Goal: Use online tool/utility: Utilize a website feature to perform a specific function

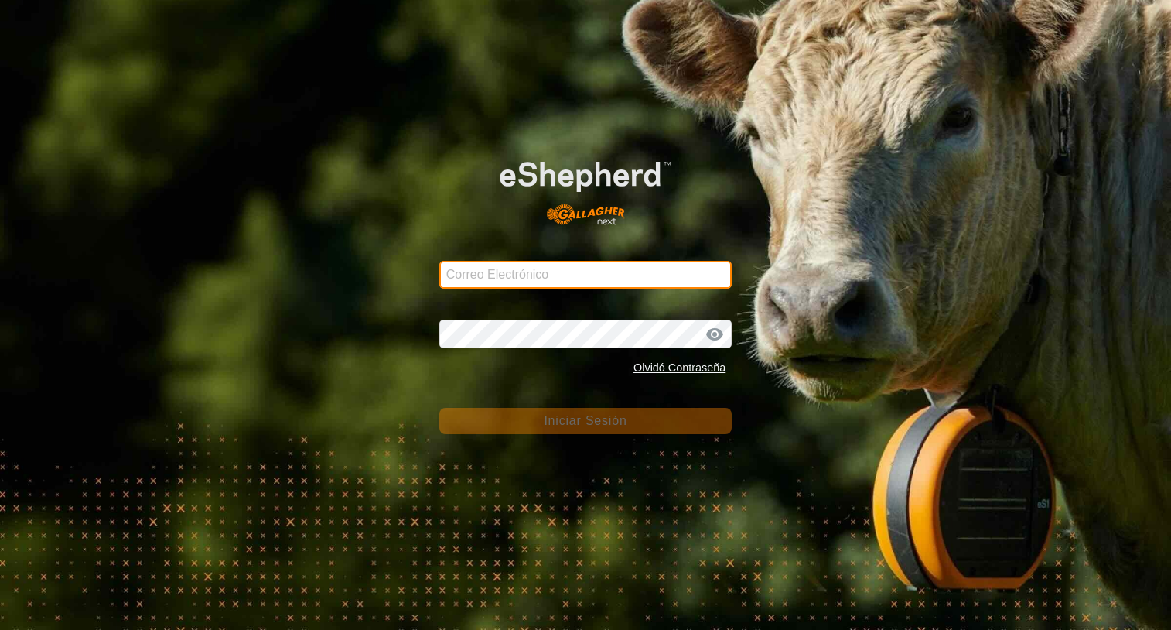
type input "[PERSON_NAME][EMAIL_ADDRESS][DOMAIN_NAME]"
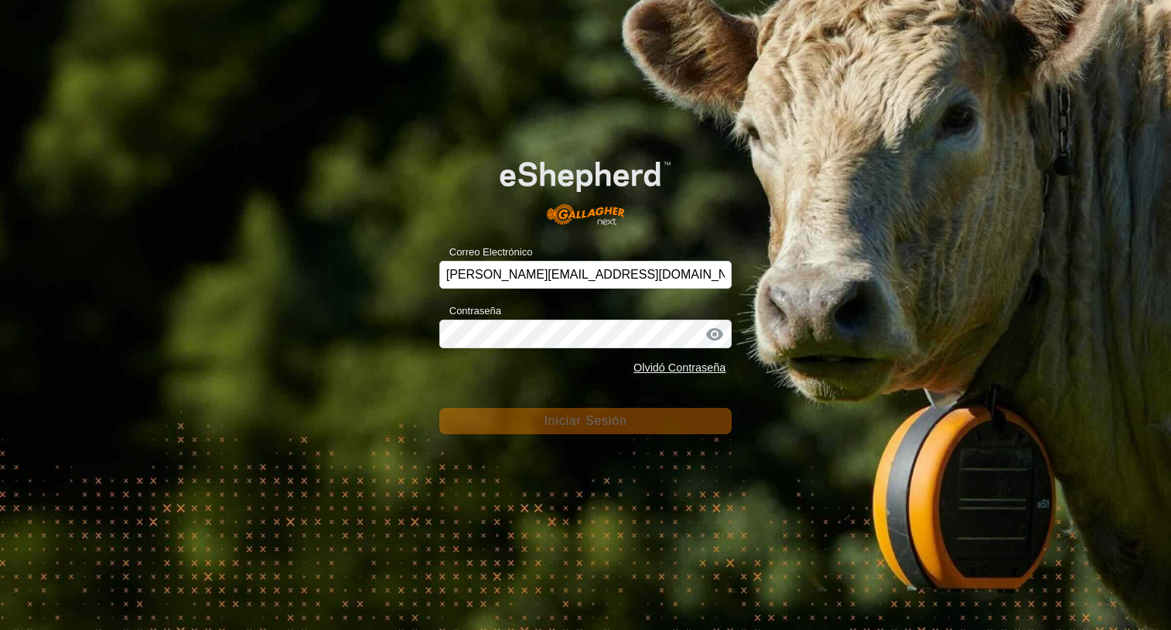
click at [585, 421] on span "Iniciar Sesión" at bounding box center [585, 420] width 83 height 13
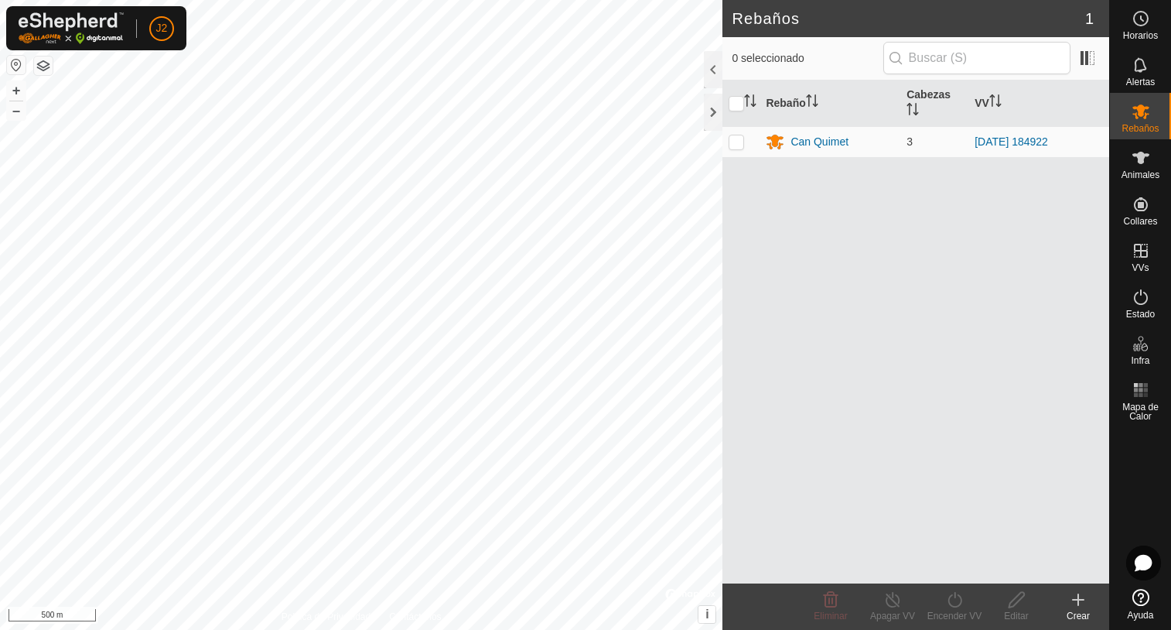
click at [877, 268] on div "Rebaños 1 0 seleccionado Rebaño [PERSON_NAME] Can Quimet 3 [DATE] 184922 Elimin…" at bounding box center [555, 315] width 1110 height 630
click at [723, 111] on th at bounding box center [741, 103] width 37 height 46
click at [715, 117] on div at bounding box center [713, 112] width 19 height 37
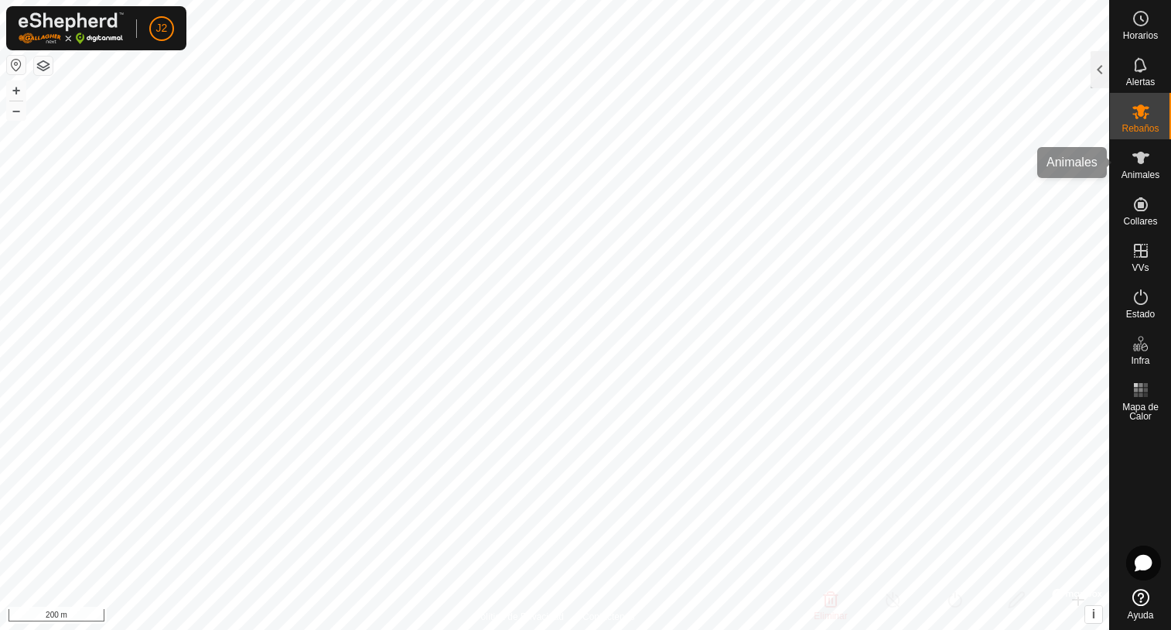
click at [1132, 162] on icon at bounding box center [1141, 158] width 19 height 19
click at [1093, 72] on div at bounding box center [1100, 69] width 19 height 37
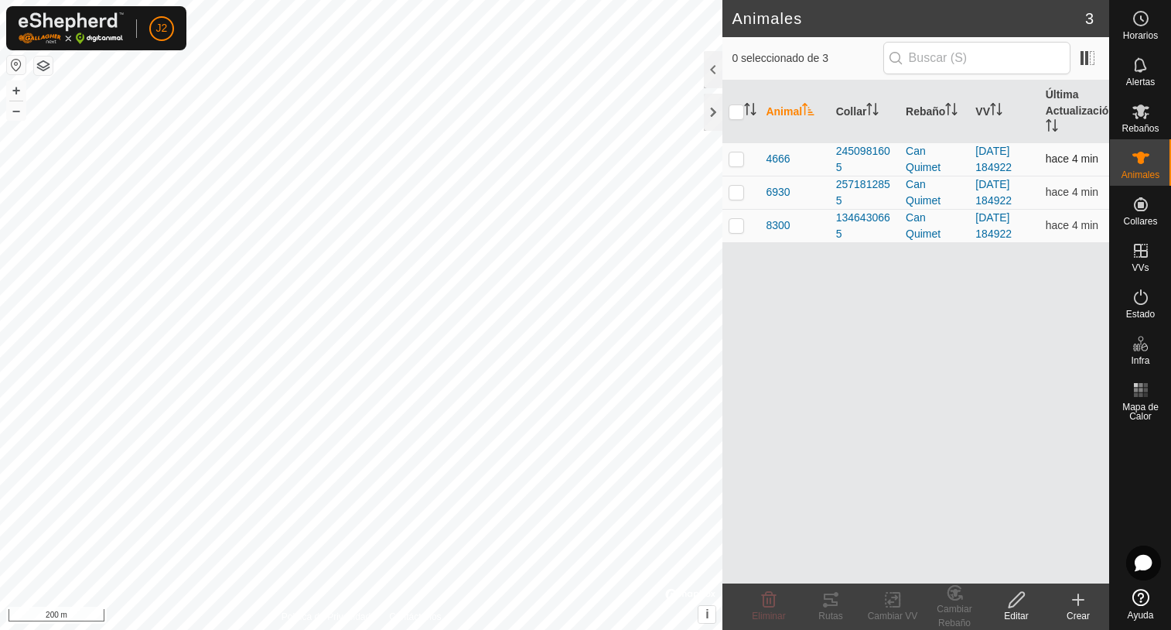
click at [737, 159] on p-checkbox at bounding box center [736, 158] width 15 height 12
checkbox input "true"
click at [838, 600] on icon at bounding box center [831, 599] width 19 height 19
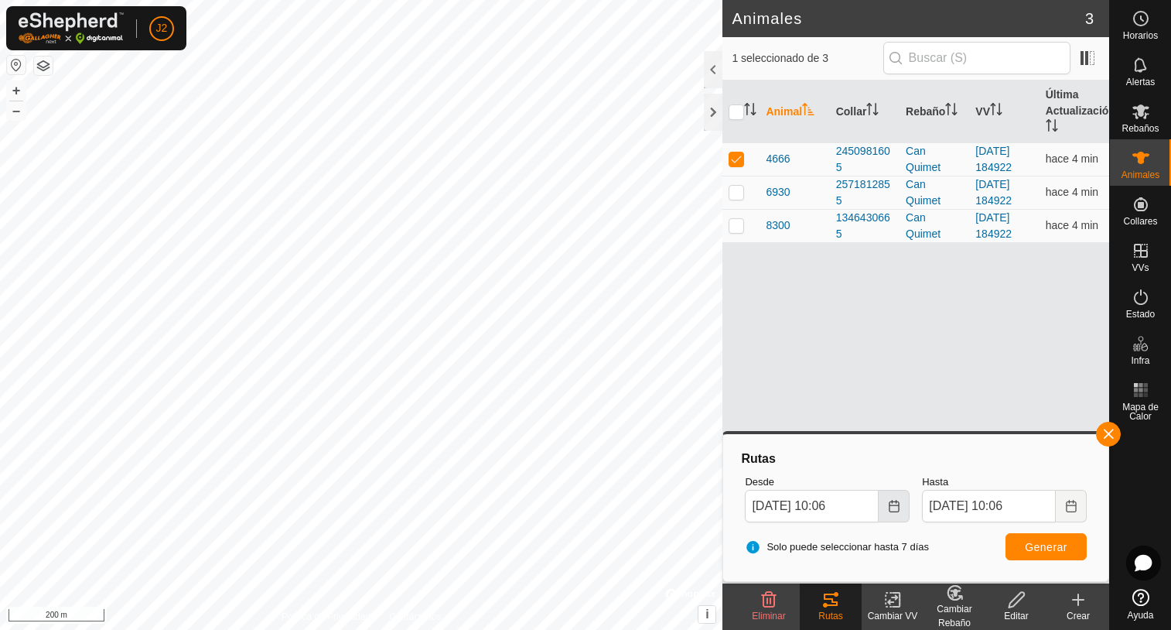
click at [896, 506] on icon "Choose Date" at bounding box center [894, 506] width 12 height 12
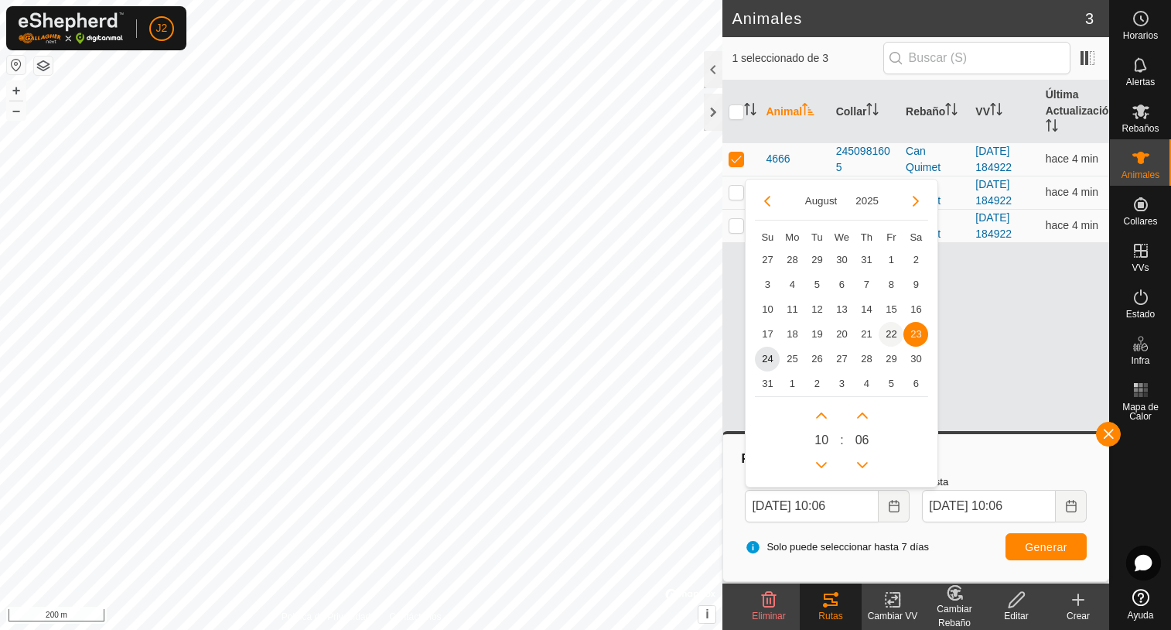
click at [893, 337] on span "22" at bounding box center [891, 334] width 25 height 25
type input "[DATE] 10:06"
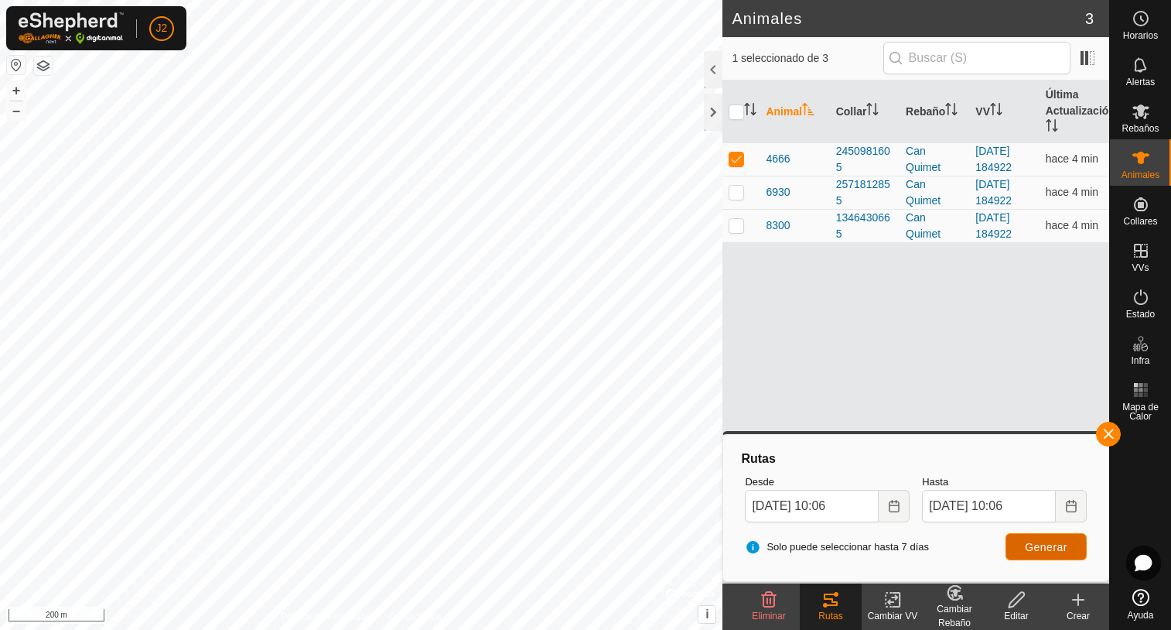
click at [1036, 545] on span "Generar" at bounding box center [1046, 547] width 43 height 12
click at [740, 193] on p-checkbox at bounding box center [736, 192] width 15 height 12
checkbox input "true"
click at [734, 162] on p-checkbox at bounding box center [736, 158] width 15 height 12
checkbox input "false"
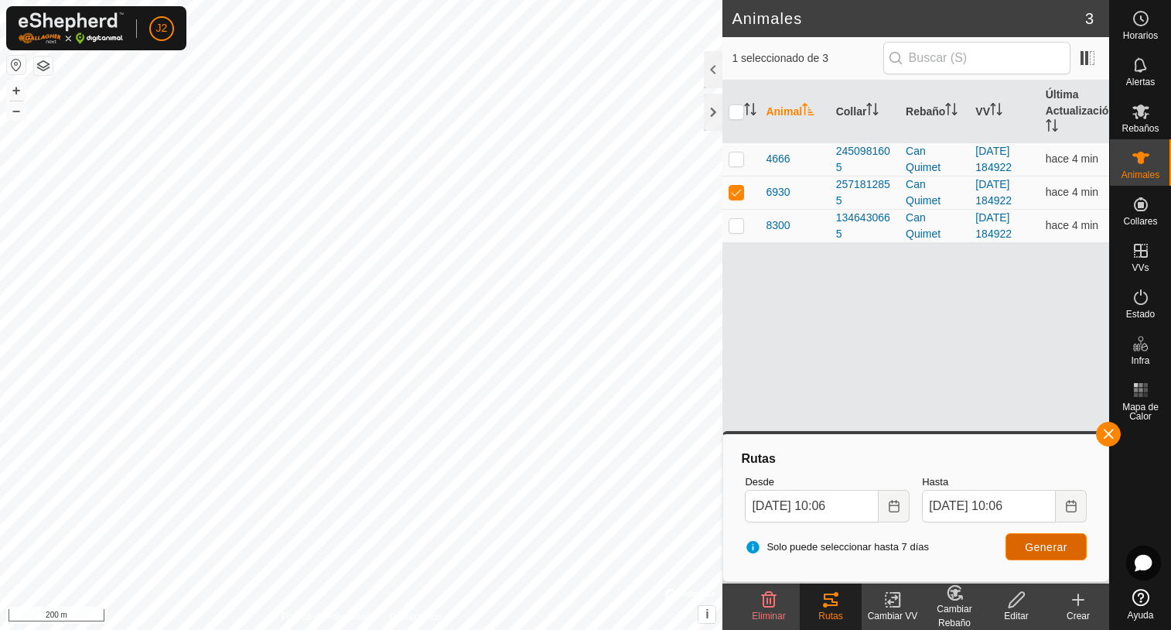
click at [1048, 549] on span "Generar" at bounding box center [1046, 547] width 43 height 12
click at [736, 195] on p-checkbox at bounding box center [736, 192] width 15 height 12
checkbox input "false"
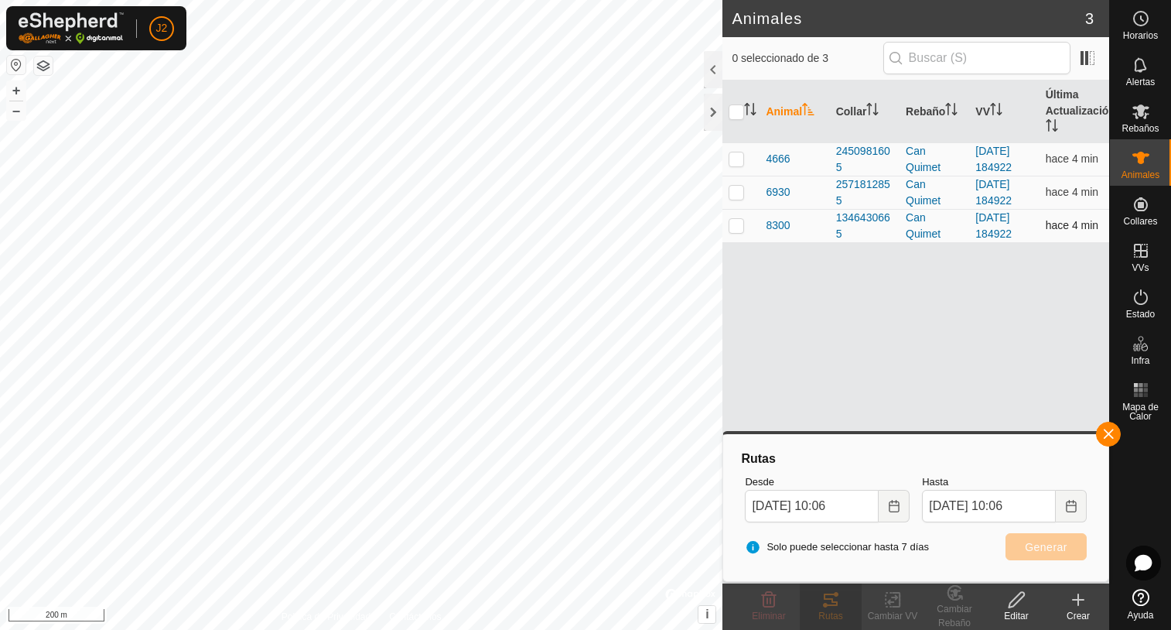
click at [735, 231] on p-checkbox at bounding box center [736, 225] width 15 height 12
checkbox input "true"
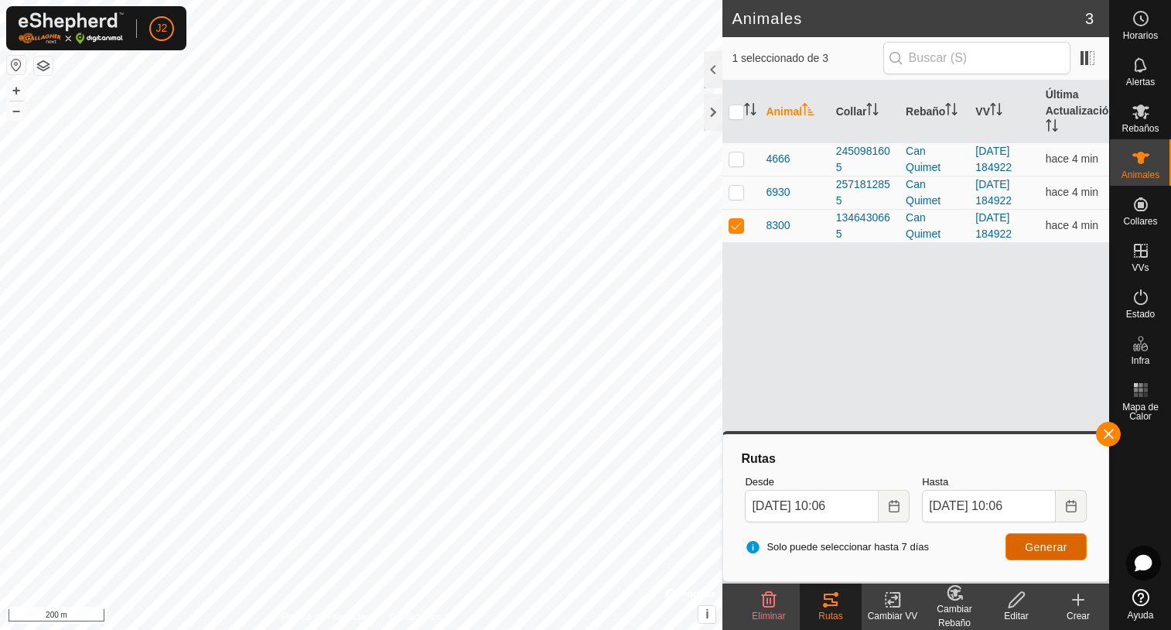
click at [1030, 554] on button "Generar" at bounding box center [1046, 546] width 81 height 27
